Goal: Task Accomplishment & Management: Use online tool/utility

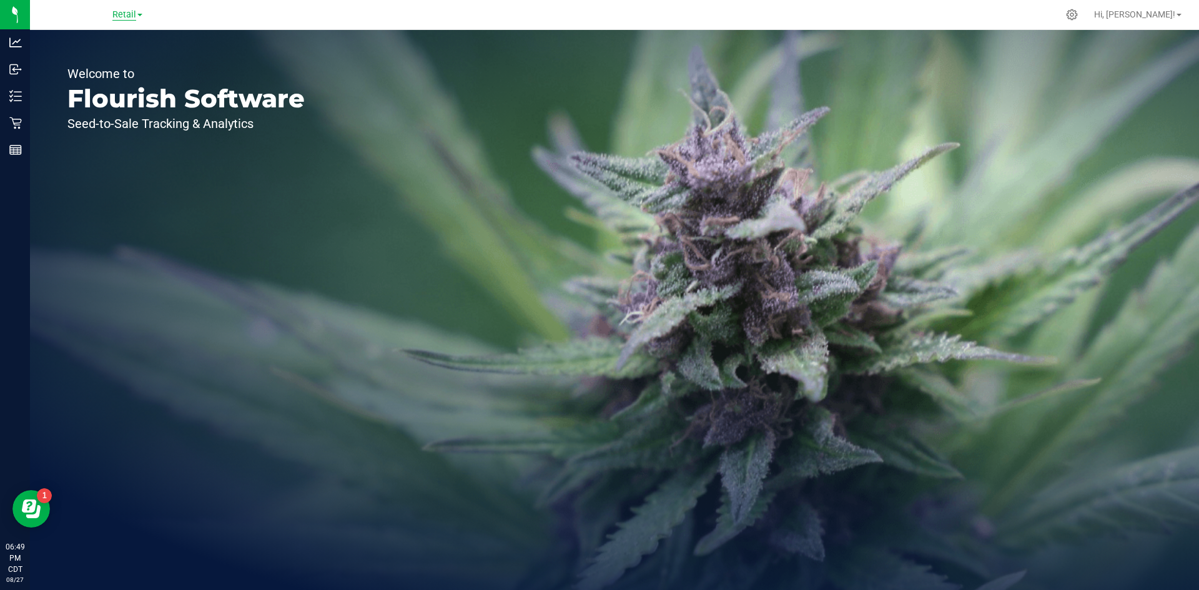
click at [133, 10] on span "Retail" at bounding box center [124, 14] width 24 height 11
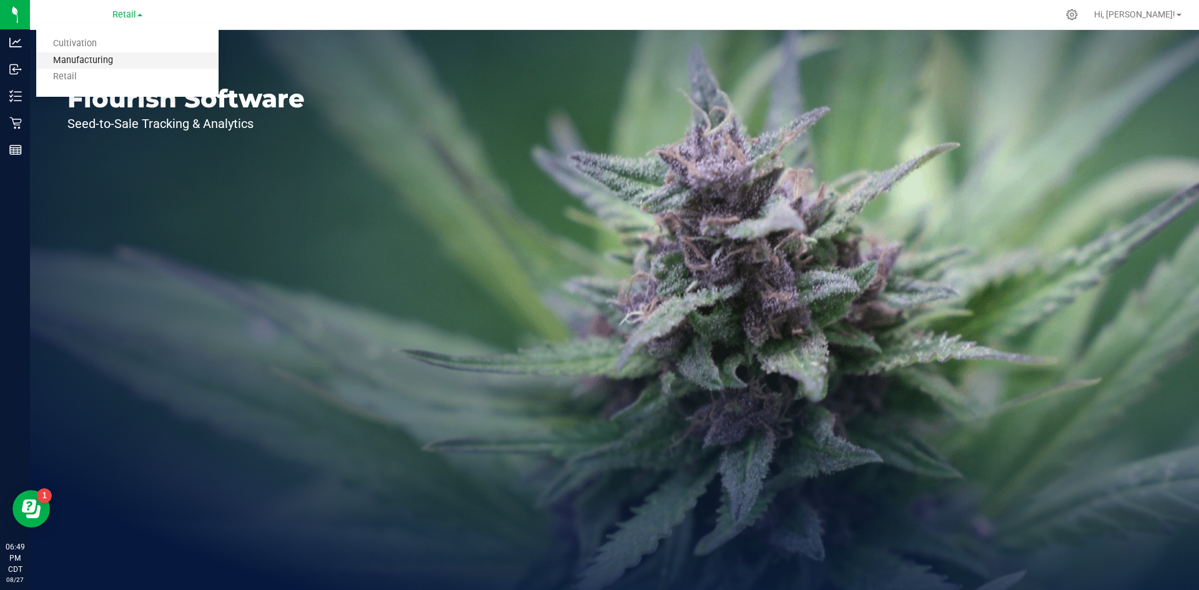
click at [101, 61] on link "Manufacturing" at bounding box center [127, 60] width 182 height 17
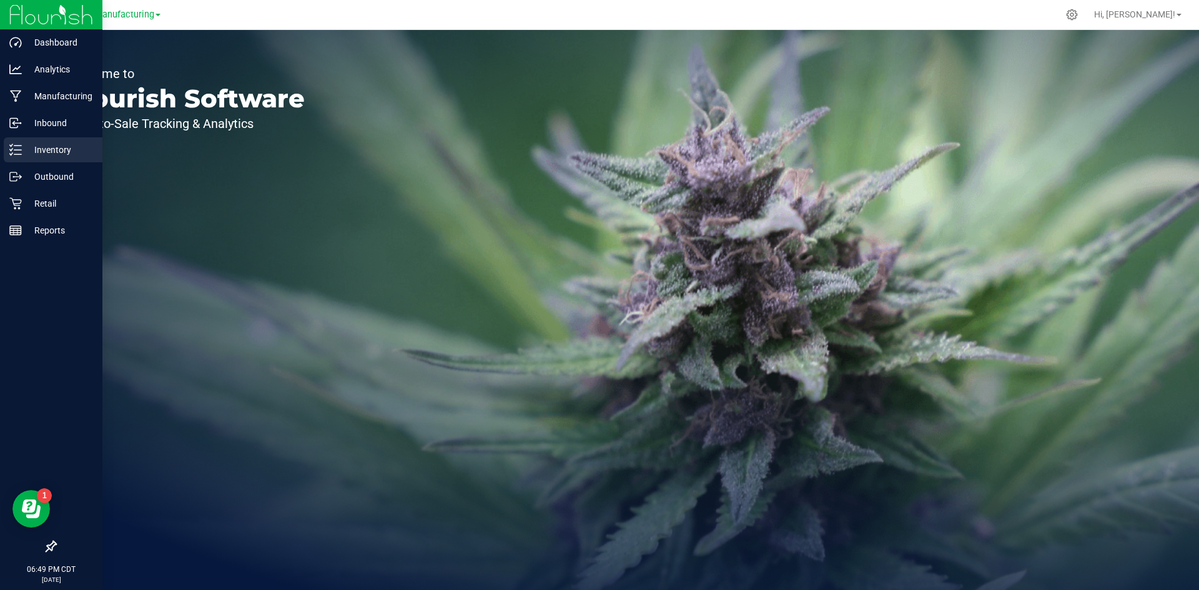
click at [19, 145] on icon at bounding box center [15, 150] width 12 height 12
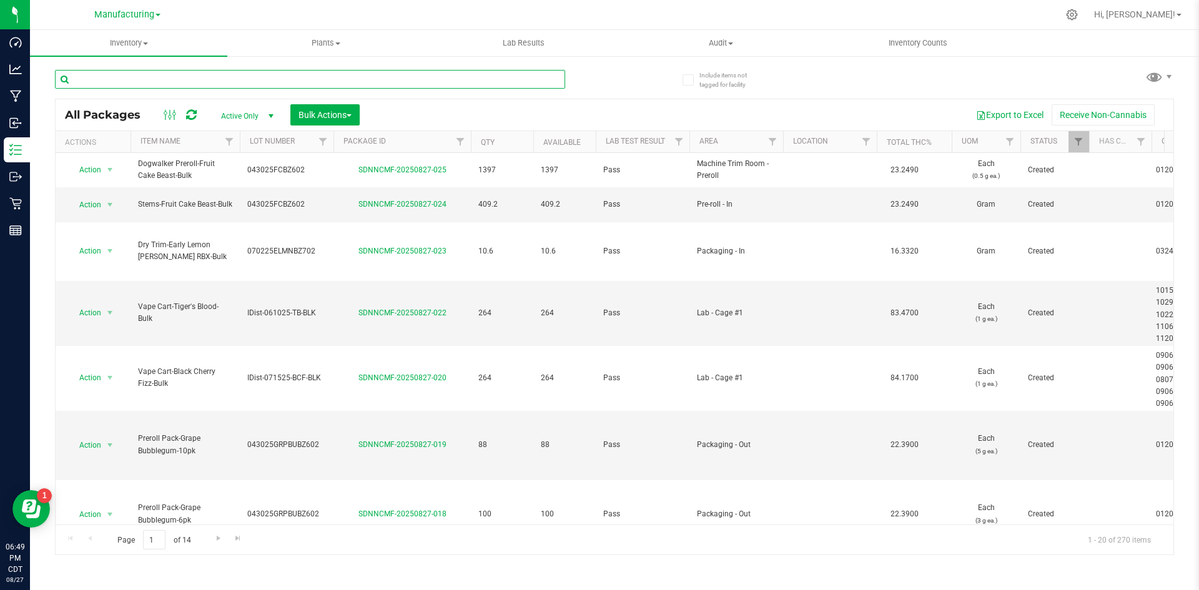
click at [257, 78] on input "text" at bounding box center [310, 79] width 510 height 19
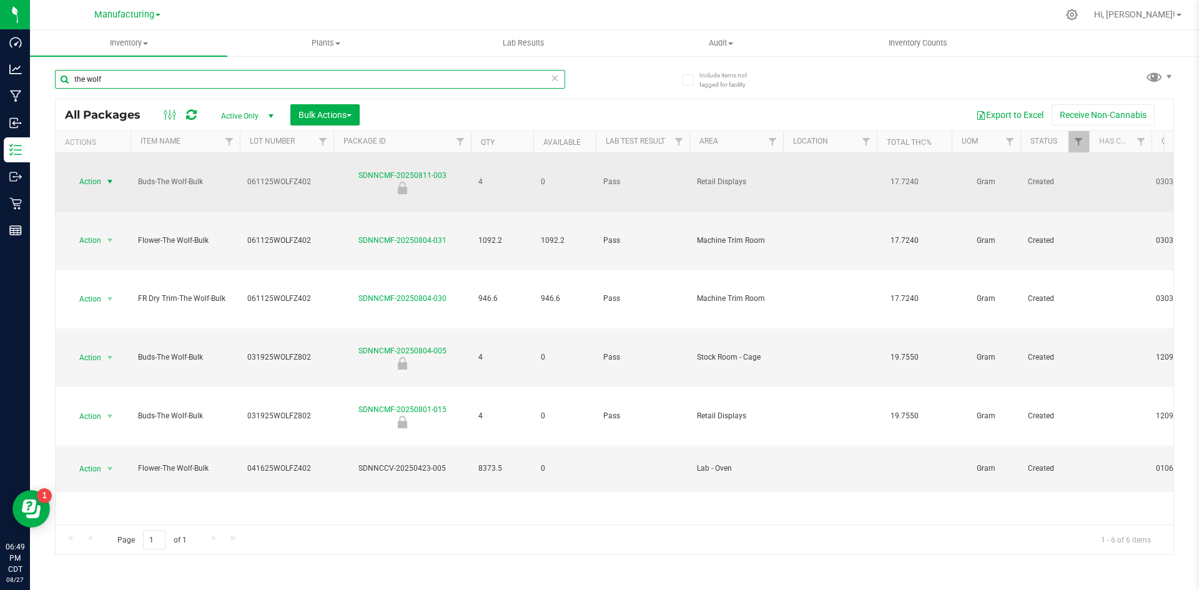
type input "the wolf"
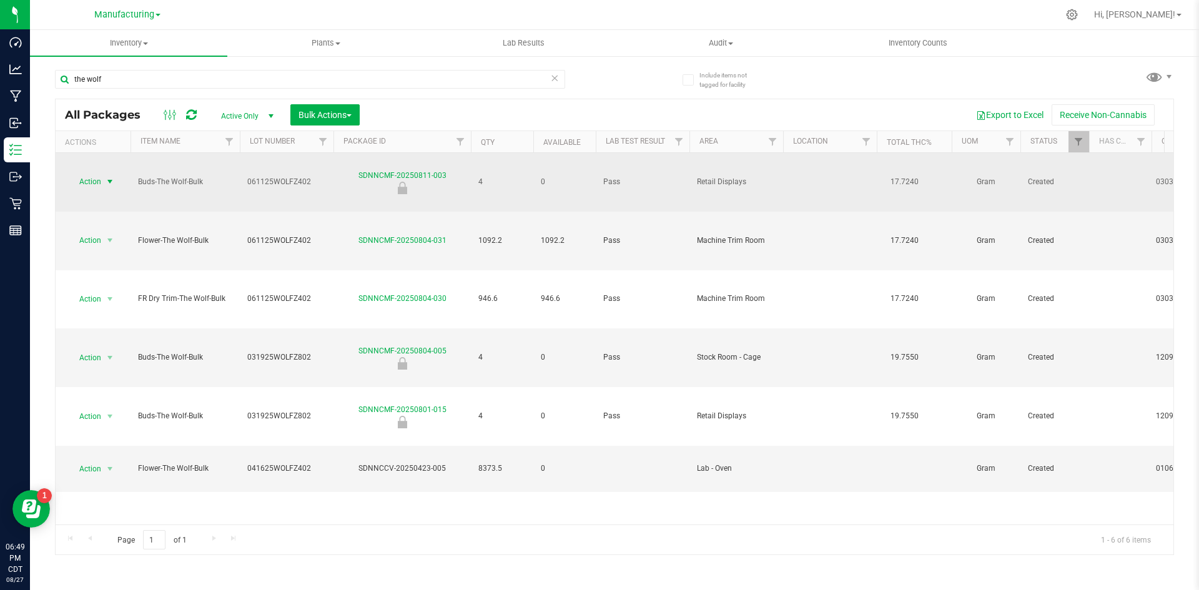
click at [112, 177] on span "select" at bounding box center [110, 182] width 10 height 10
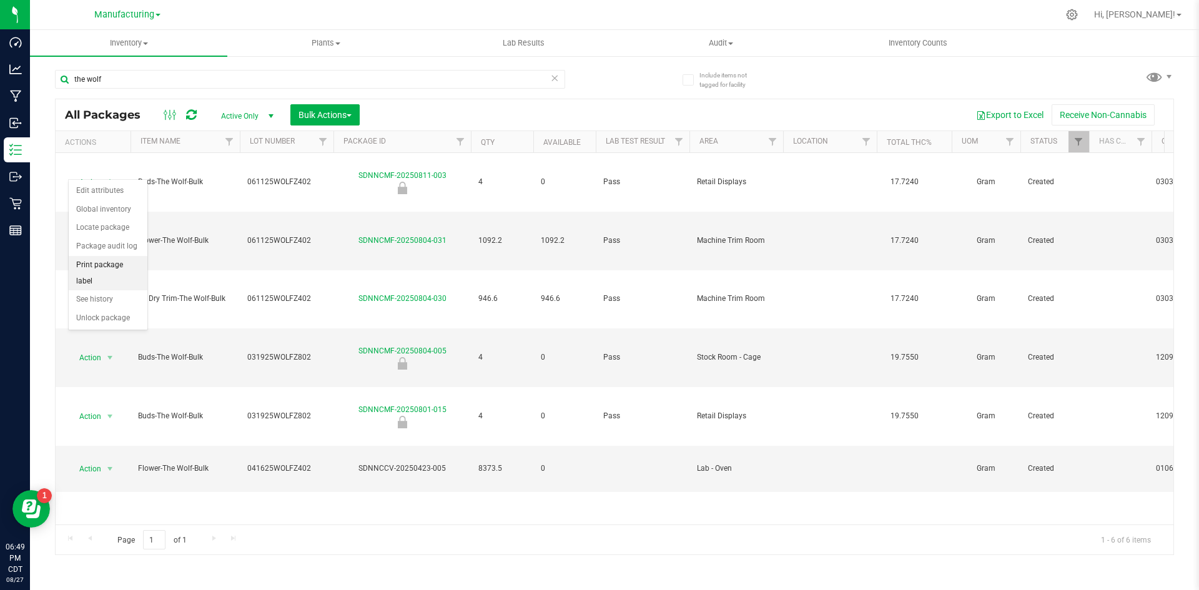
click at [118, 261] on li "Print package label" at bounding box center [108, 273] width 79 height 34
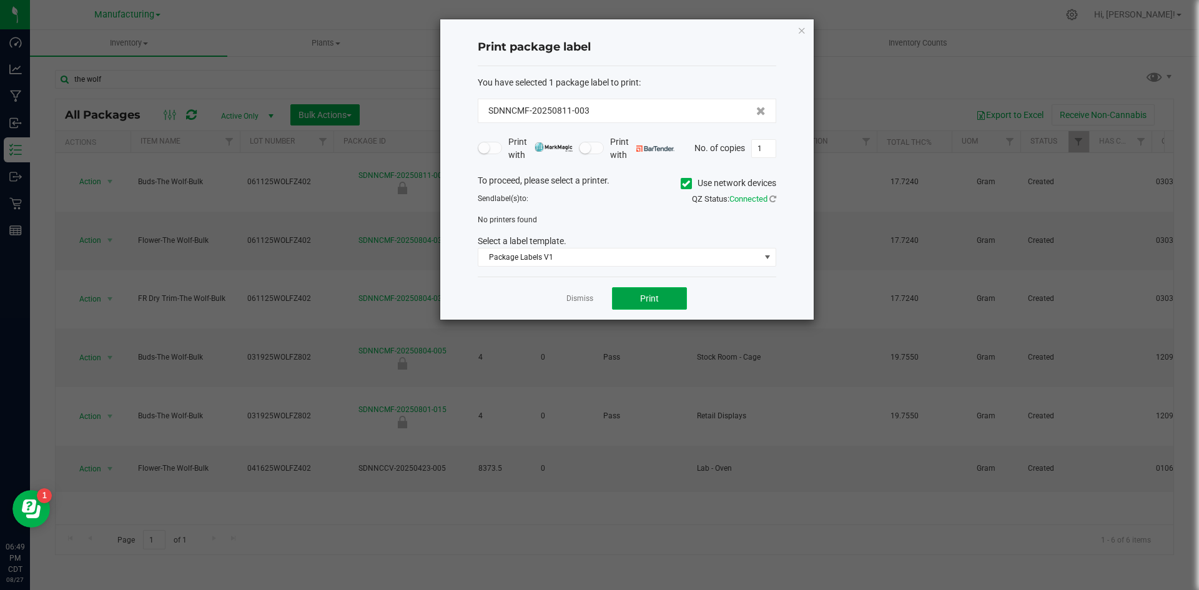
click at [661, 305] on button "Print" at bounding box center [649, 298] width 75 height 22
click at [682, 184] on icon at bounding box center [686, 184] width 8 height 0
click at [0, 0] on input "Use network devices" at bounding box center [0, 0] width 0 height 0
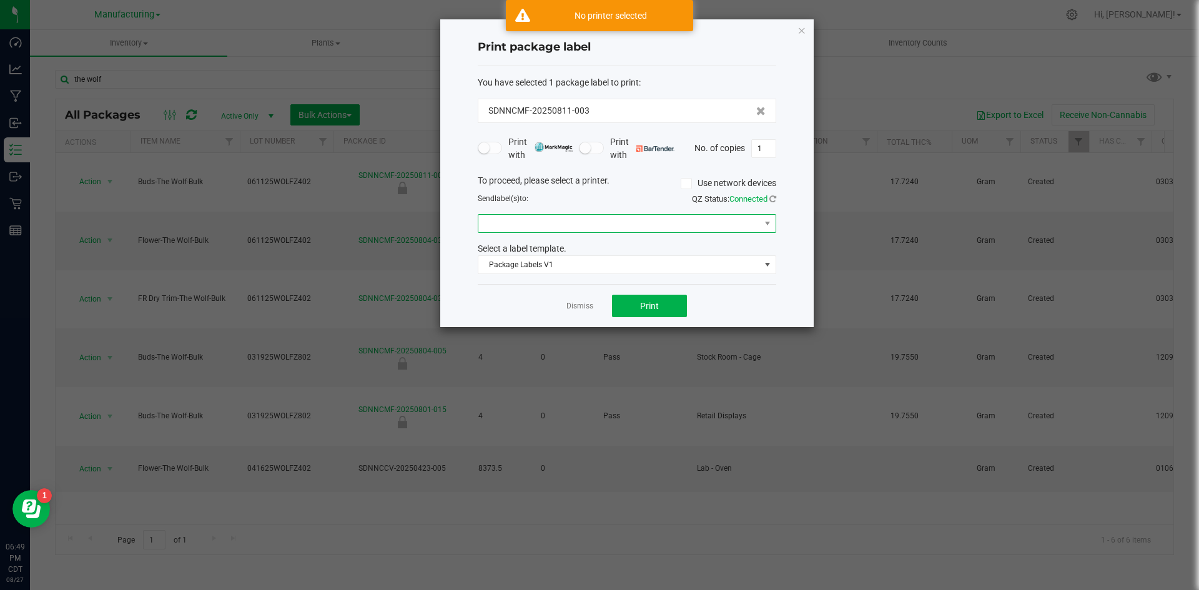
click at [558, 223] on span at bounding box center [619, 223] width 282 height 17
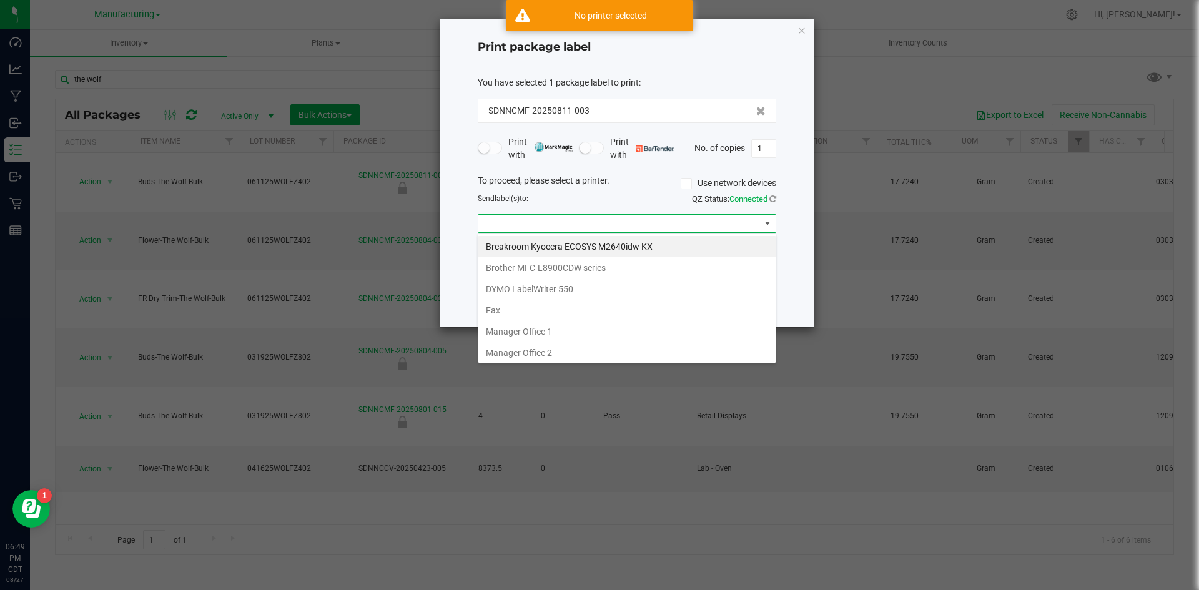
scroll to position [130, 0]
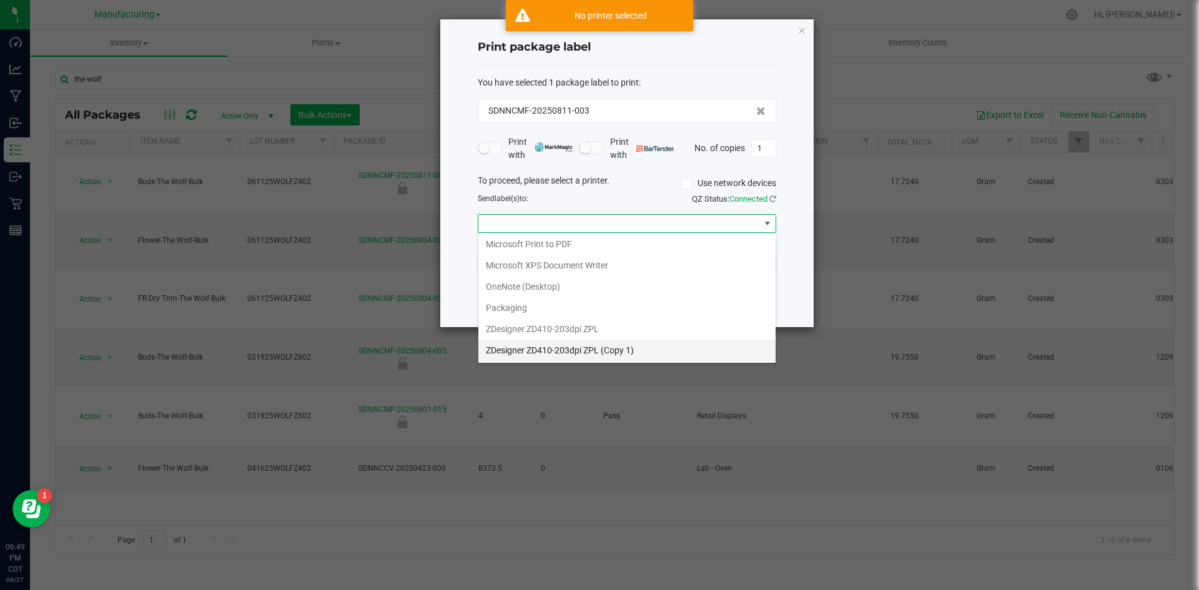
click at [554, 347] on 1\) "ZDesigner ZD410-203dpi ZPL (Copy 1)" at bounding box center [626, 350] width 297 height 21
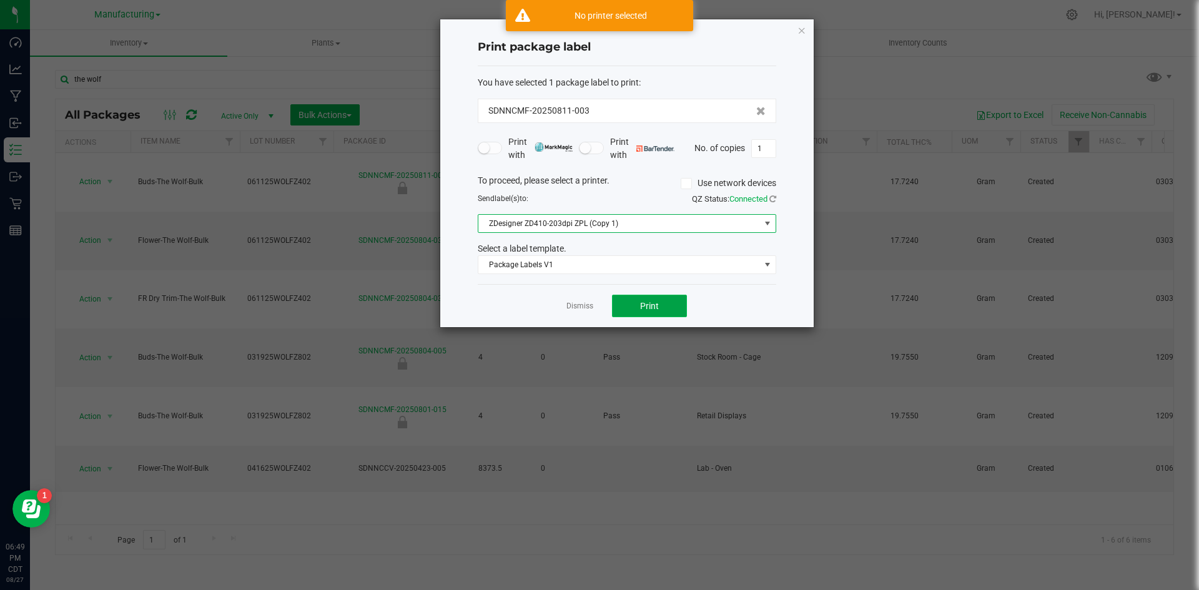
click at [645, 298] on button "Print" at bounding box center [649, 306] width 75 height 22
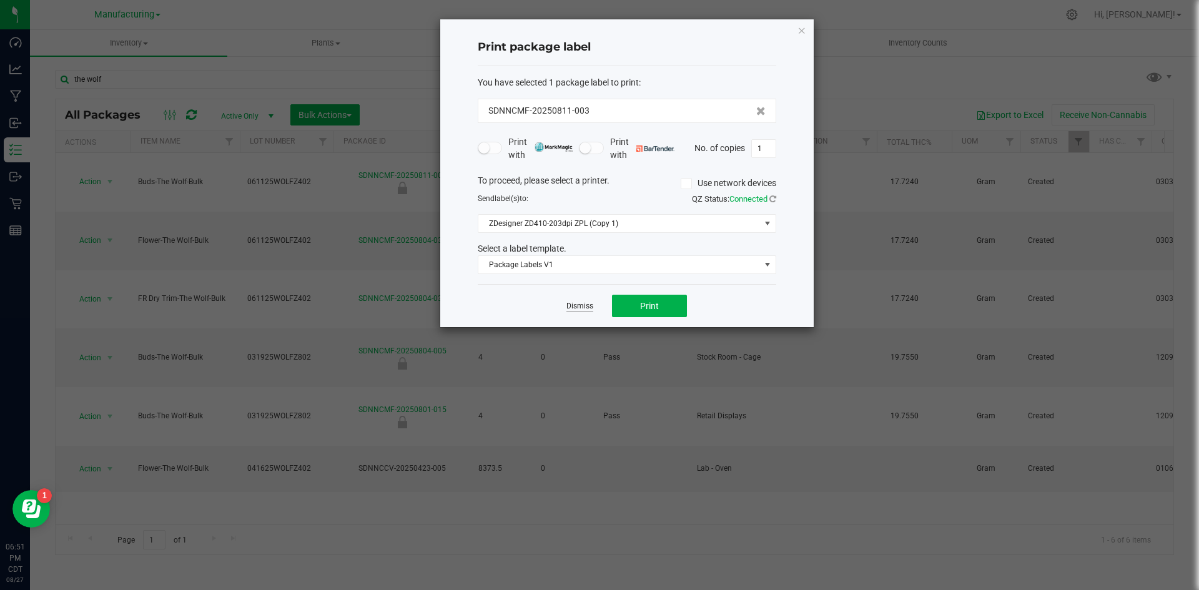
click at [589, 306] on link "Dismiss" at bounding box center [579, 306] width 27 height 11
